Goal: Task Accomplishment & Management: Use online tool/utility

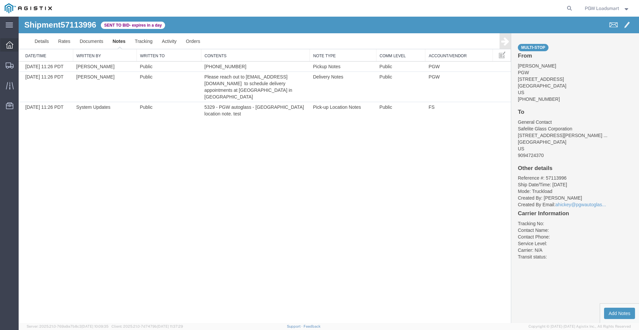
click at [13, 45] on icon at bounding box center [9, 44] width 7 height 7
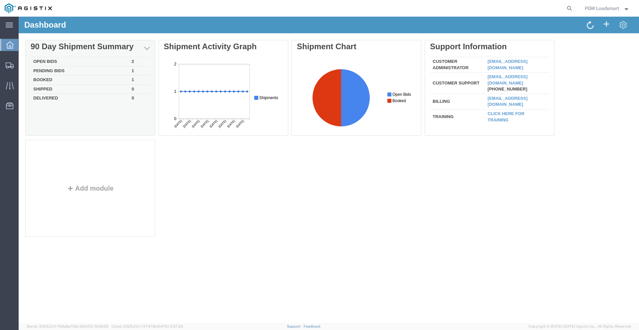
click at [53, 60] on td "Open Bids" at bounding box center [80, 61] width 98 height 9
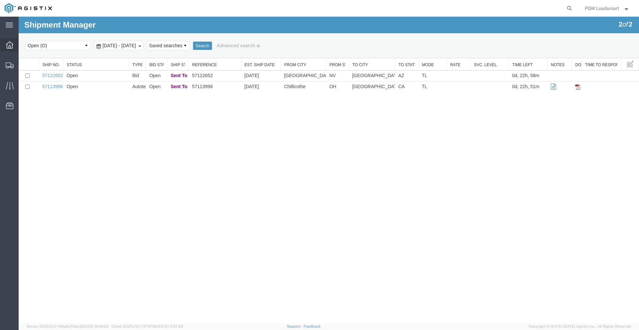
click at [7, 44] on icon at bounding box center [9, 44] width 7 height 7
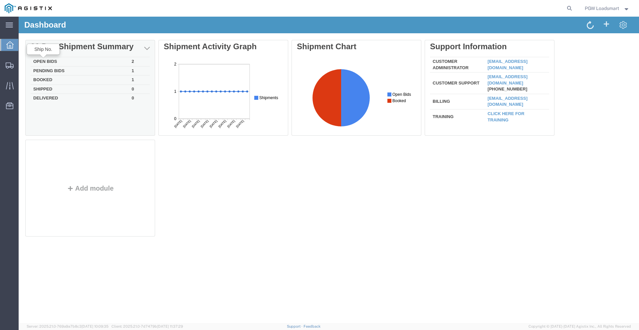
click at [49, 70] on td "Pending Bids" at bounding box center [80, 70] width 98 height 9
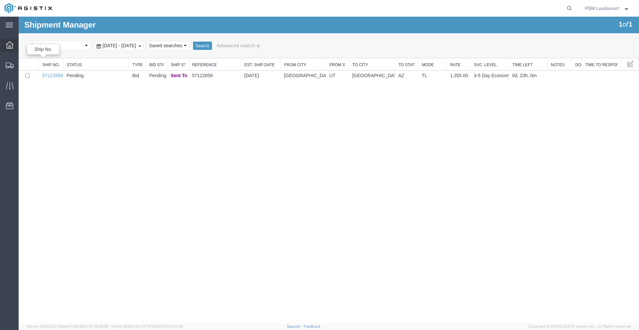
click at [13, 44] on icon at bounding box center [9, 44] width 7 height 7
